Goal: Task Accomplishment & Management: Use online tool/utility

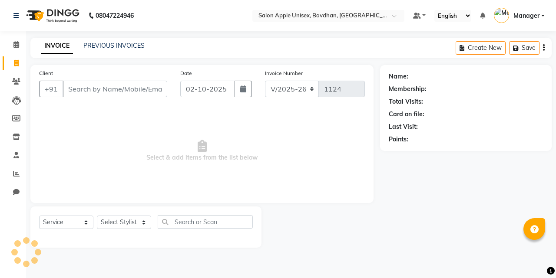
select select "474"
select select "service"
select select "14344"
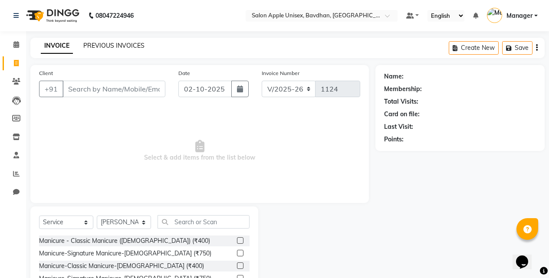
drag, startPoint x: 143, startPoint y: 42, endPoint x: 142, endPoint y: 48, distance: 6.7
click at [143, 44] on div "INVOICE PREVIOUS INVOICES" at bounding box center [92, 46] width 125 height 10
click at [142, 48] on link "PREVIOUS INVOICES" at bounding box center [113, 46] width 61 height 8
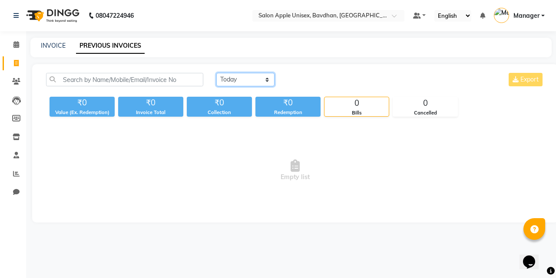
click at [226, 78] on select "[DATE] [DATE] Custom Range" at bounding box center [245, 79] width 58 height 13
select select "[DATE]"
click at [216, 73] on select "[DATE] [DATE] Custom Range" at bounding box center [245, 79] width 58 height 13
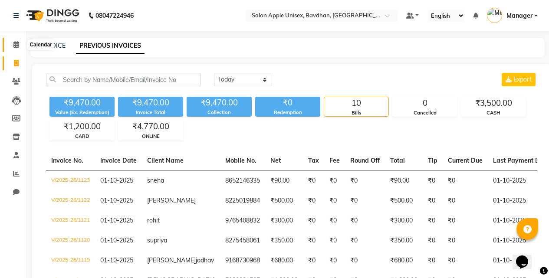
click at [15, 46] on icon at bounding box center [16, 44] width 6 height 7
